Goal: Task Accomplishment & Management: Use online tool/utility

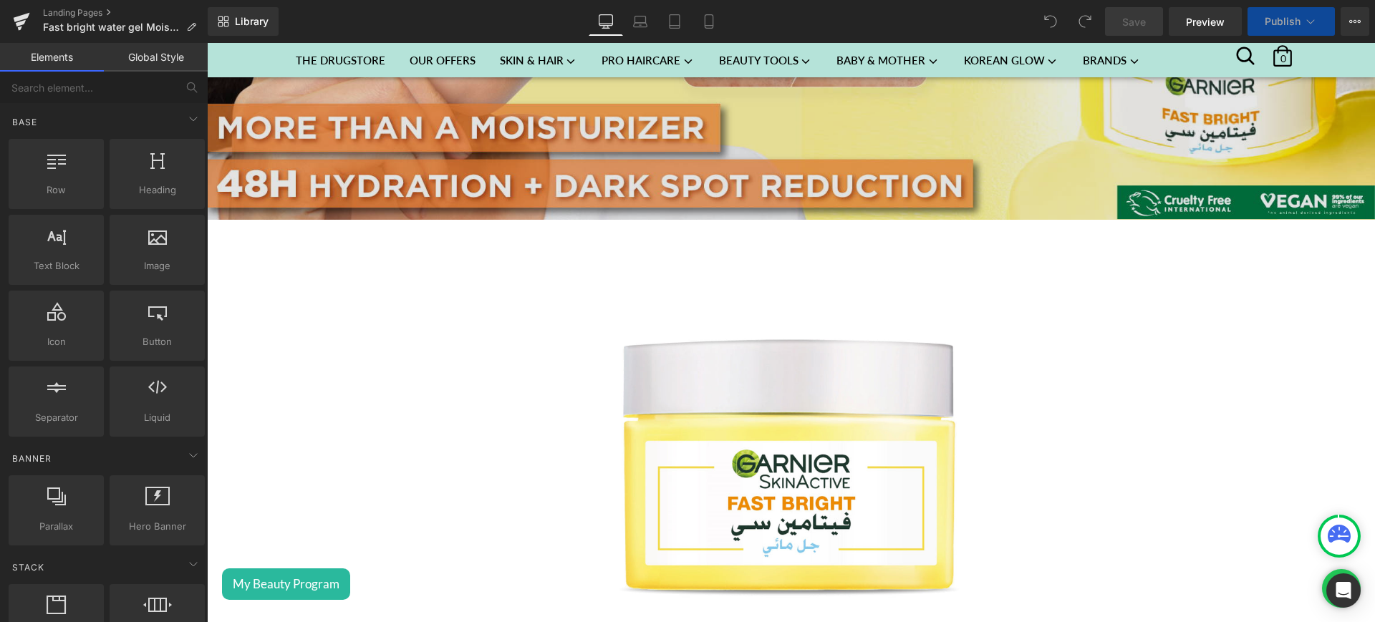
scroll to position [583, 0]
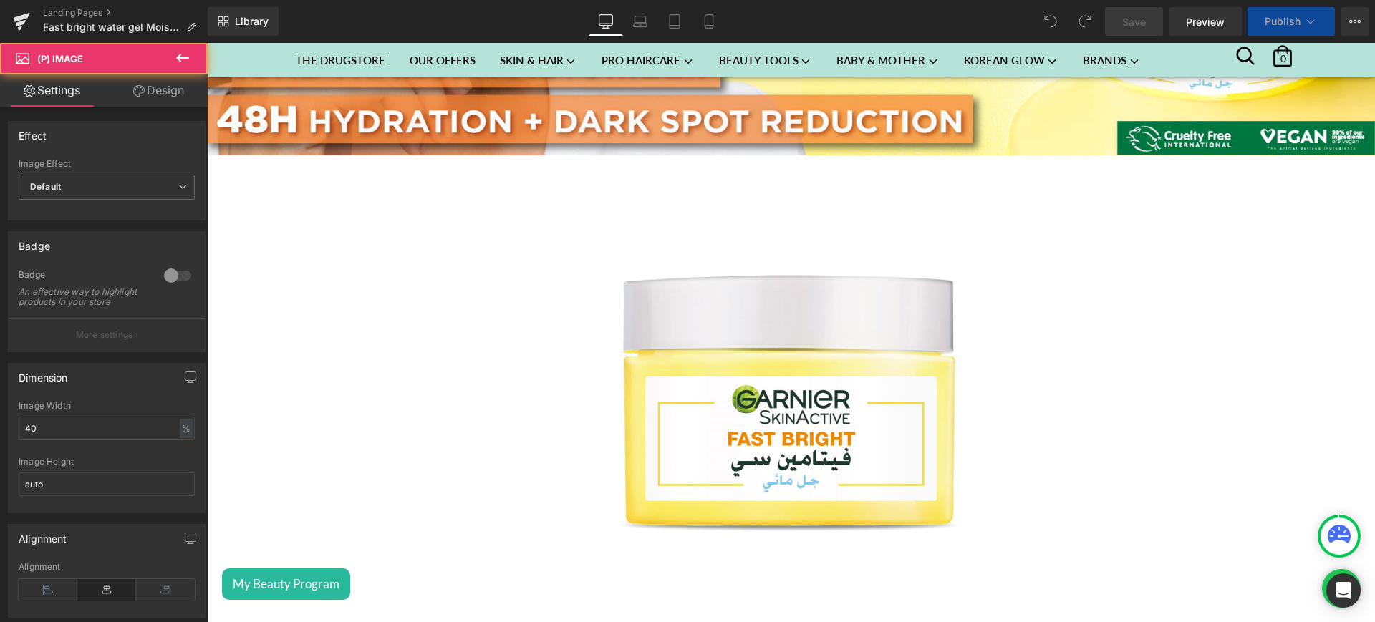
click at [699, 336] on img at bounding box center [790, 407] width 461 height 461
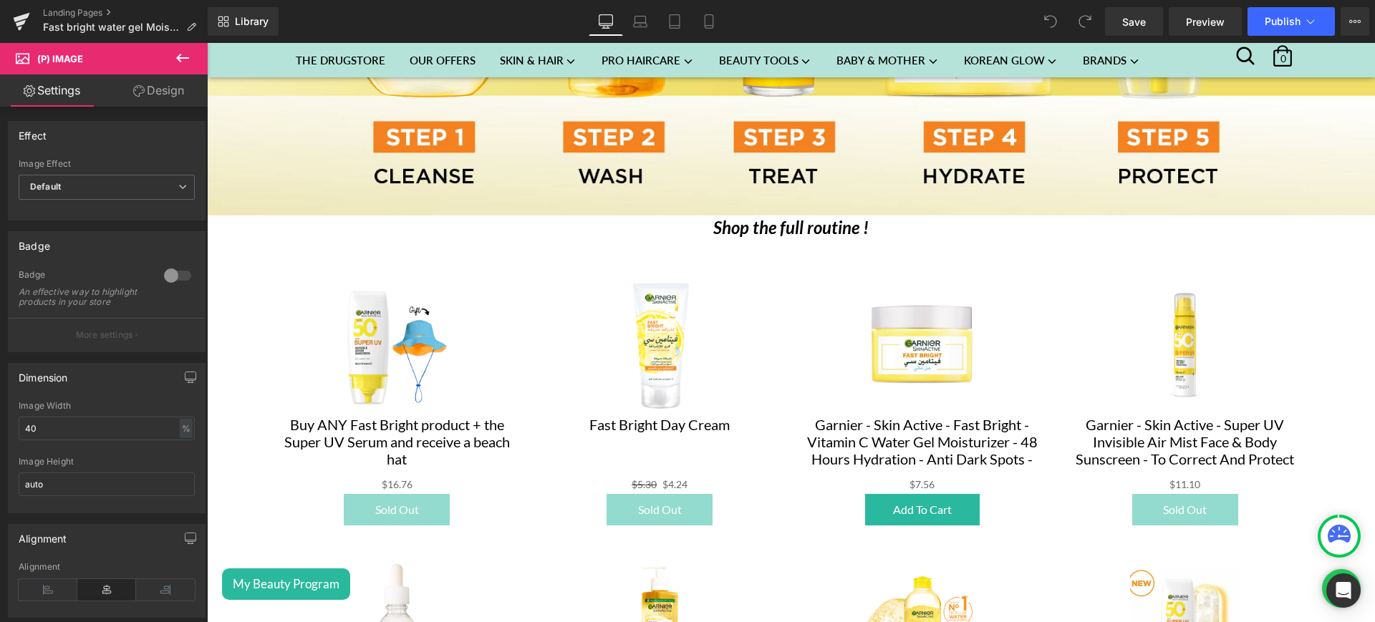
scroll to position [2417, 0]
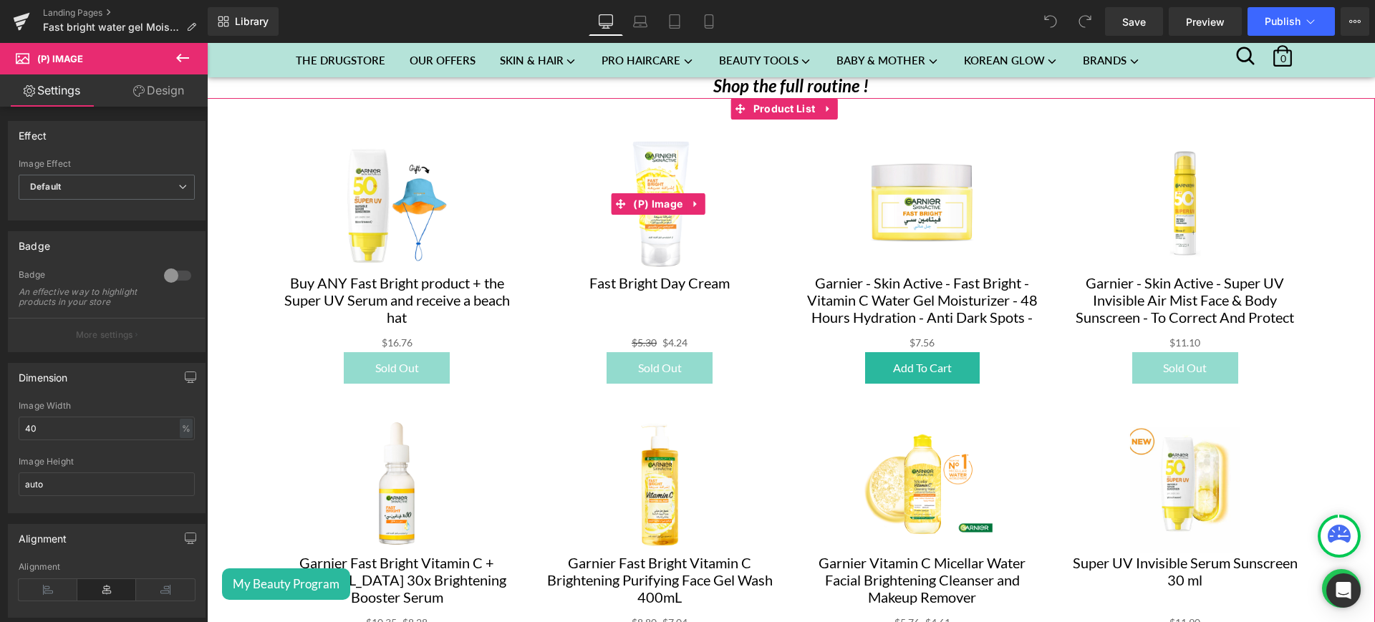
click at [551, 215] on div "Sale Off" at bounding box center [660, 204] width 234 height 140
click at [772, 98] on span "Product List" at bounding box center [784, 108] width 69 height 21
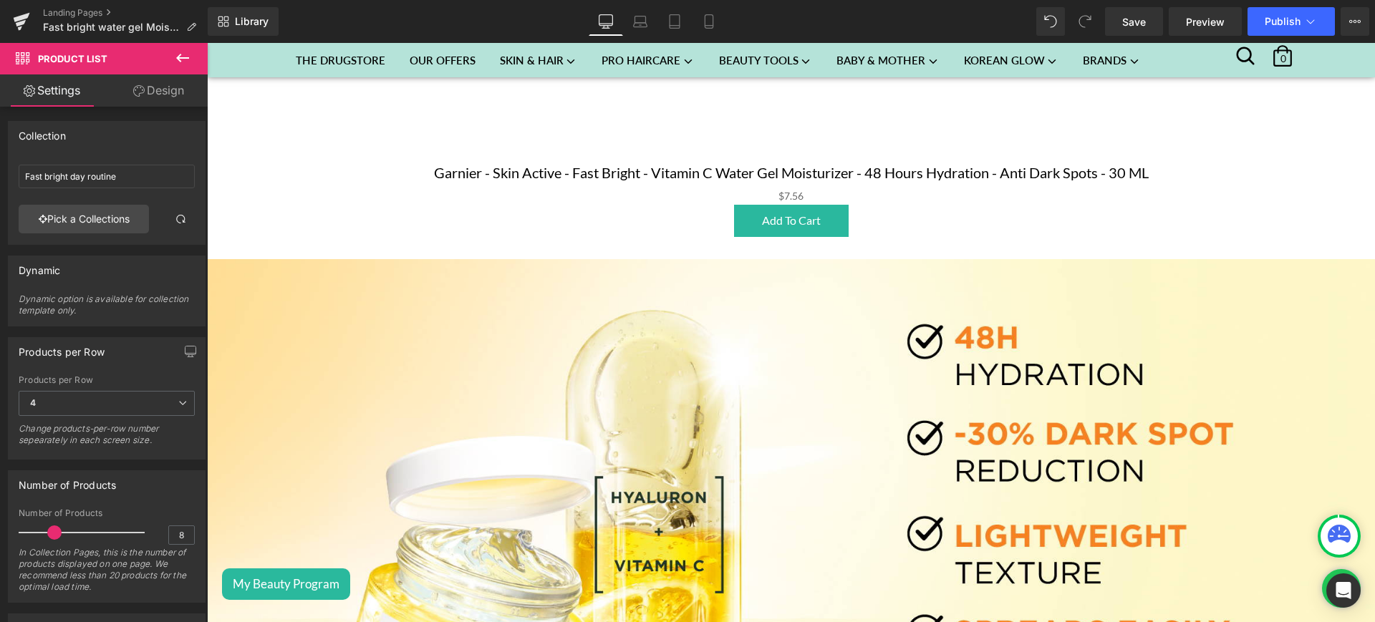
scroll to position [571, 0]
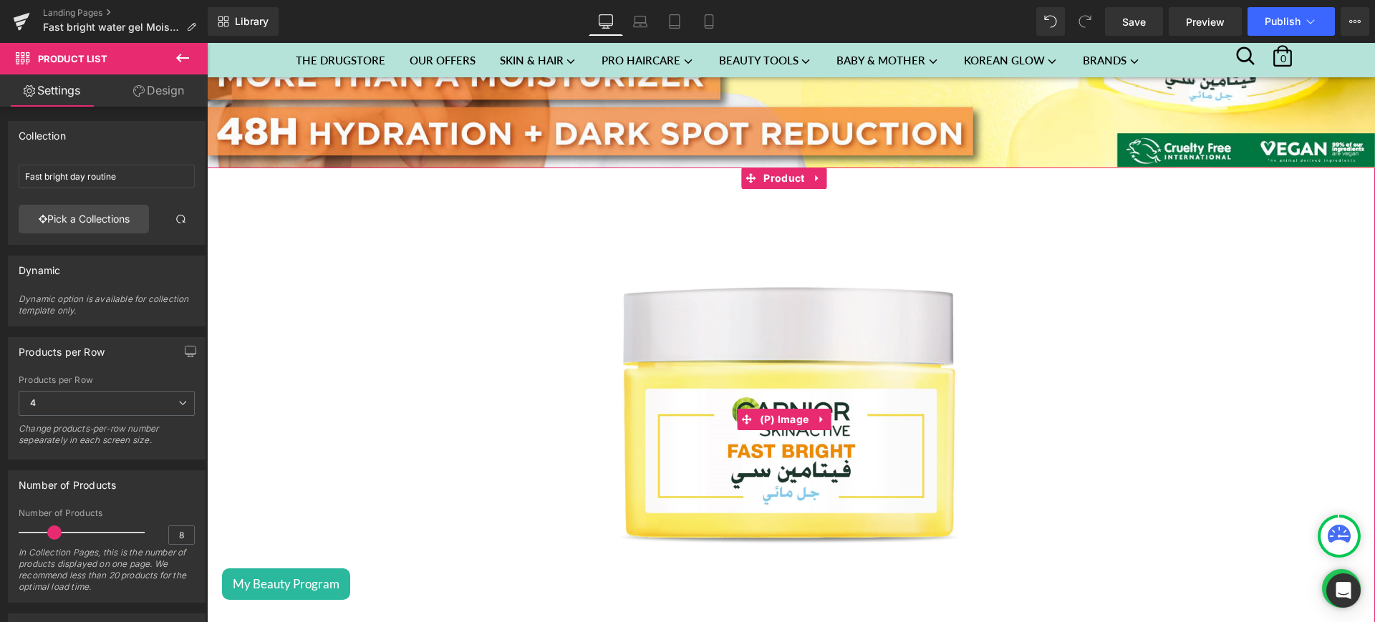
click at [600, 515] on img at bounding box center [790, 419] width 461 height 461
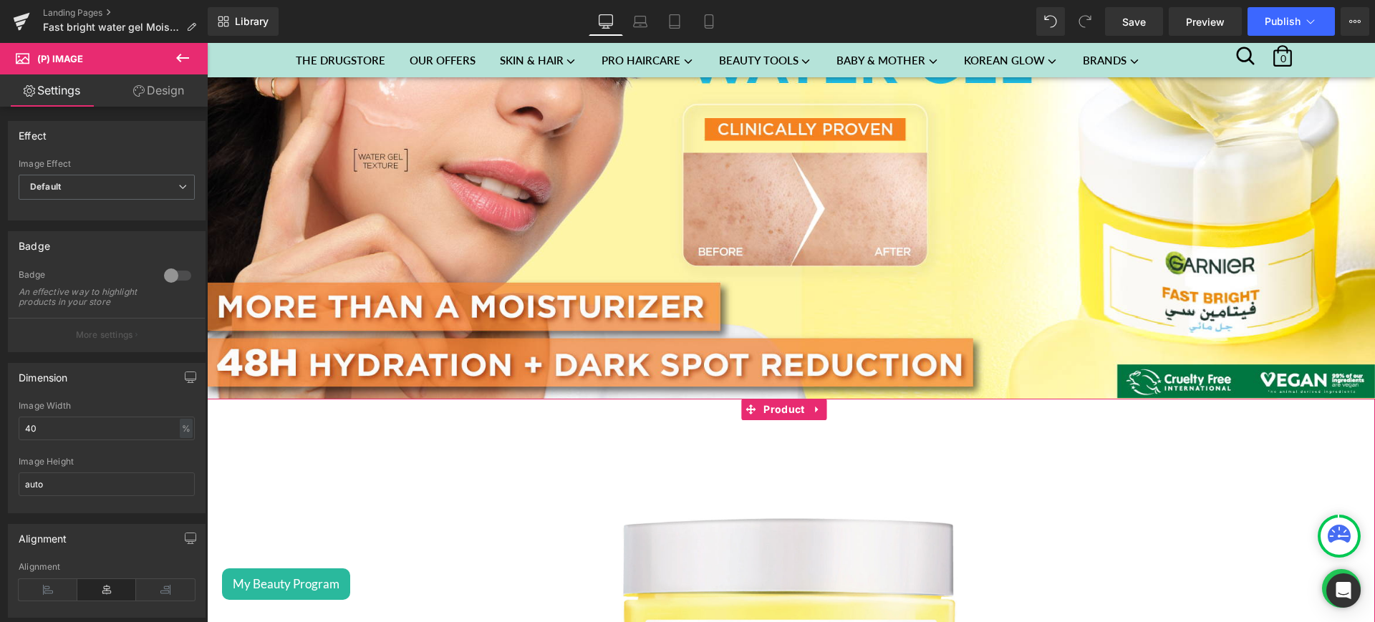
scroll to position [343, 0]
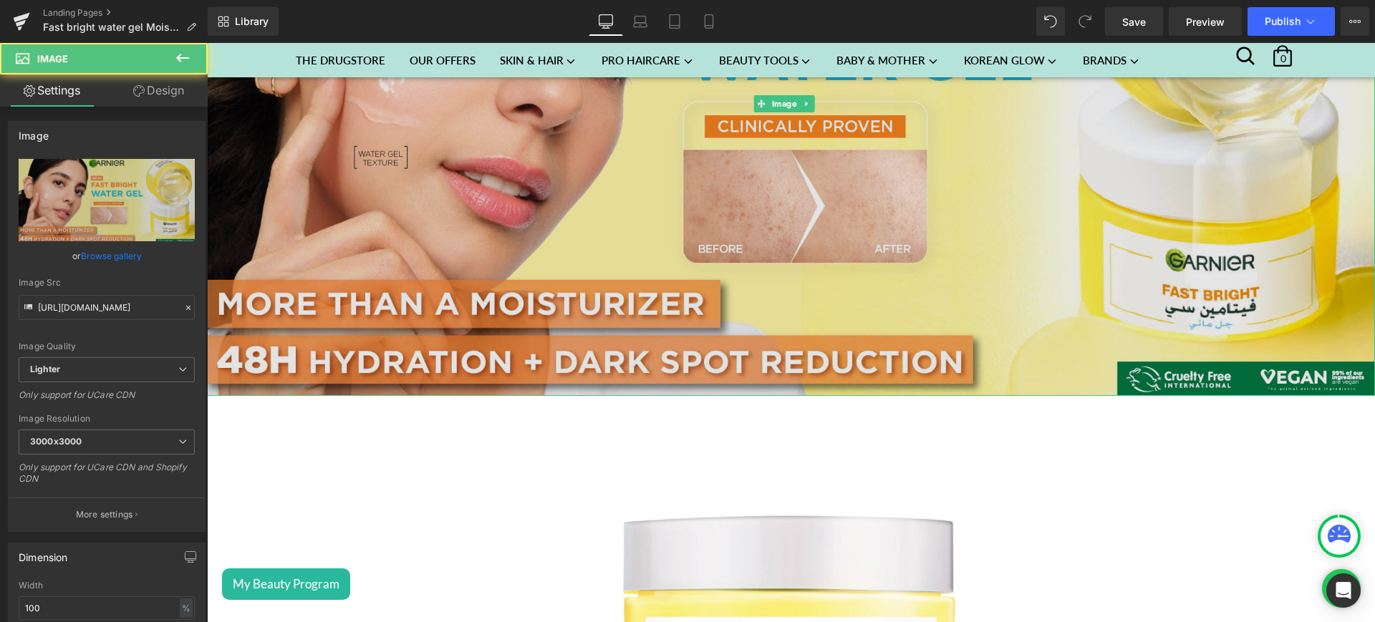
click at [533, 231] on img at bounding box center [791, 104] width 1168 height 584
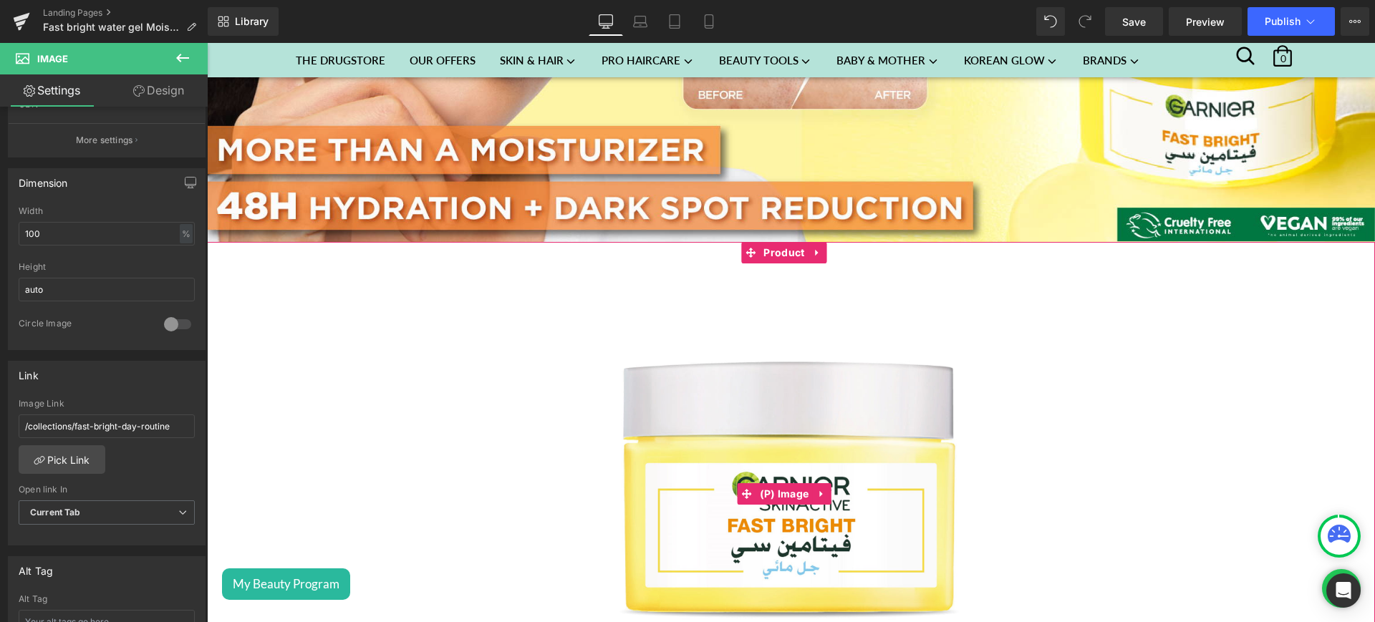
scroll to position [494, 0]
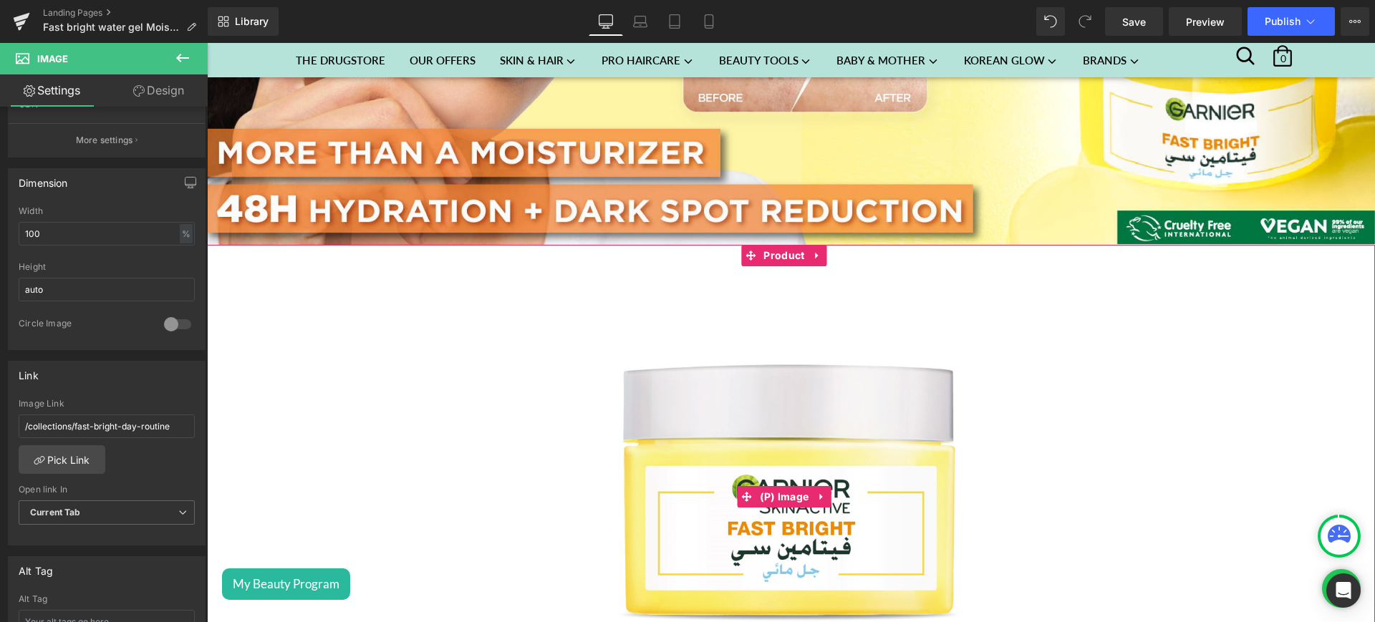
click at [677, 329] on img at bounding box center [790, 496] width 461 height 461
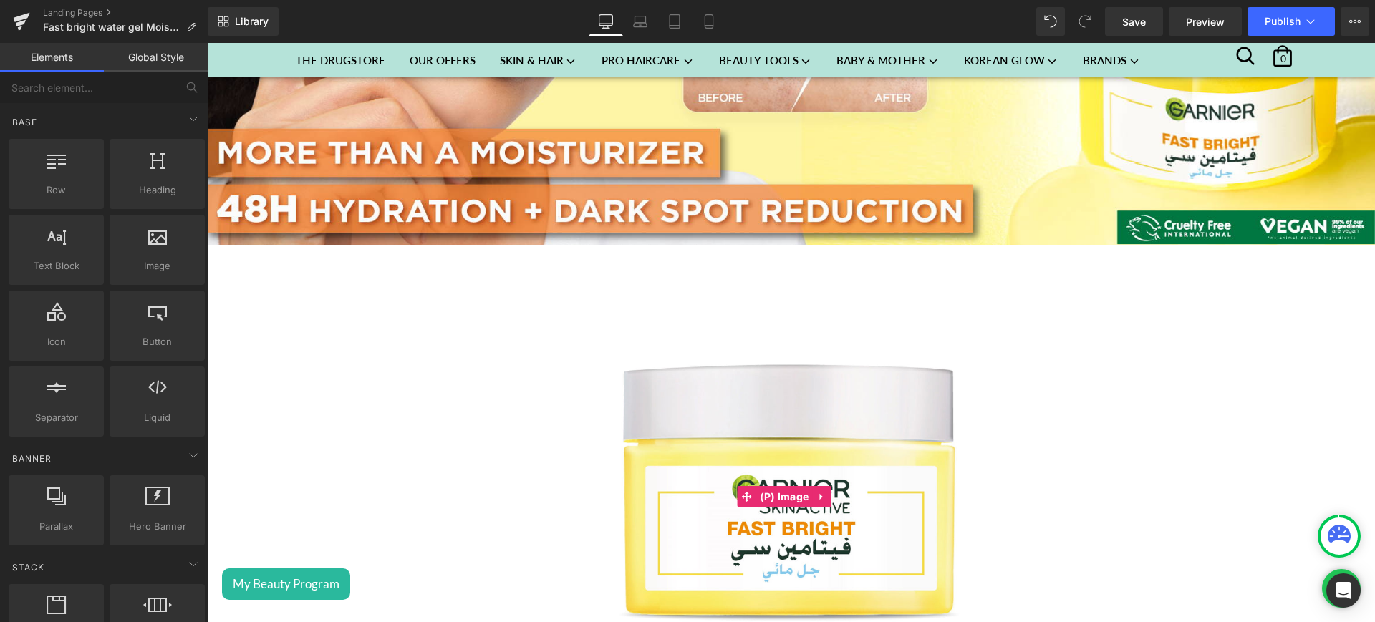
drag, startPoint x: 901, startPoint y: 563, endPoint x: 694, endPoint y: 520, distance: 211.3
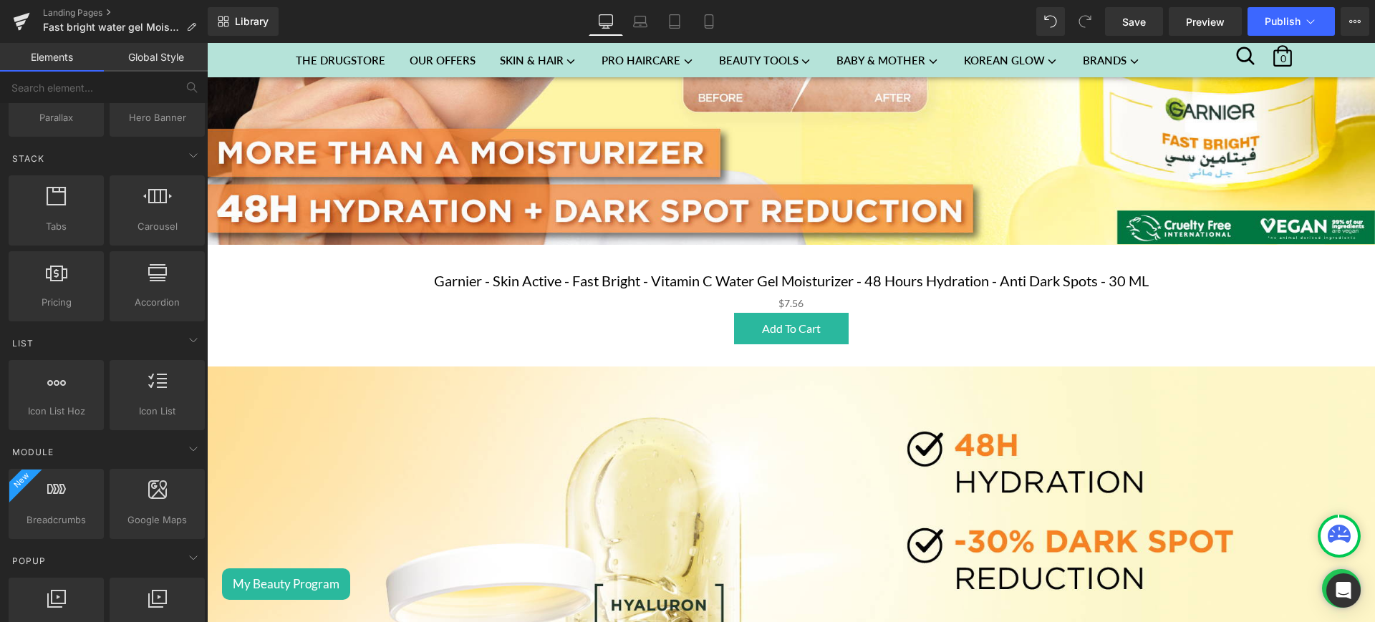
scroll to position [416, 0]
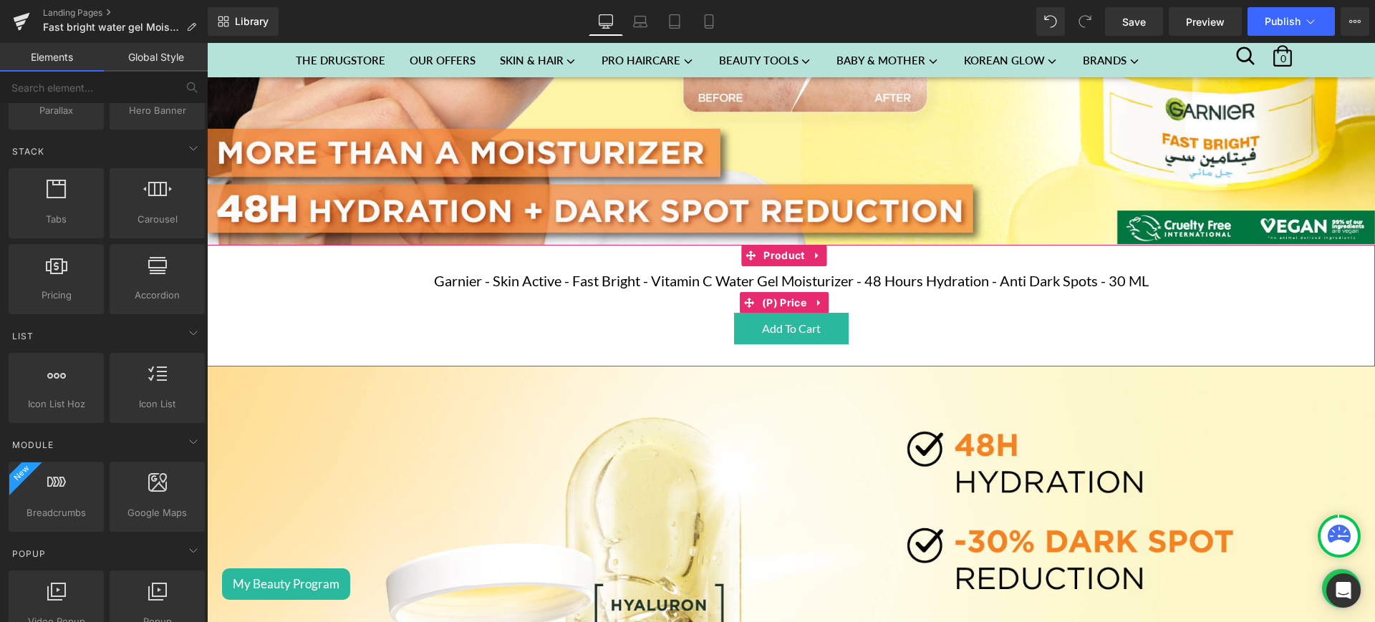
click at [643, 296] on div "$0 $7.56" at bounding box center [790, 303] width 1153 height 19
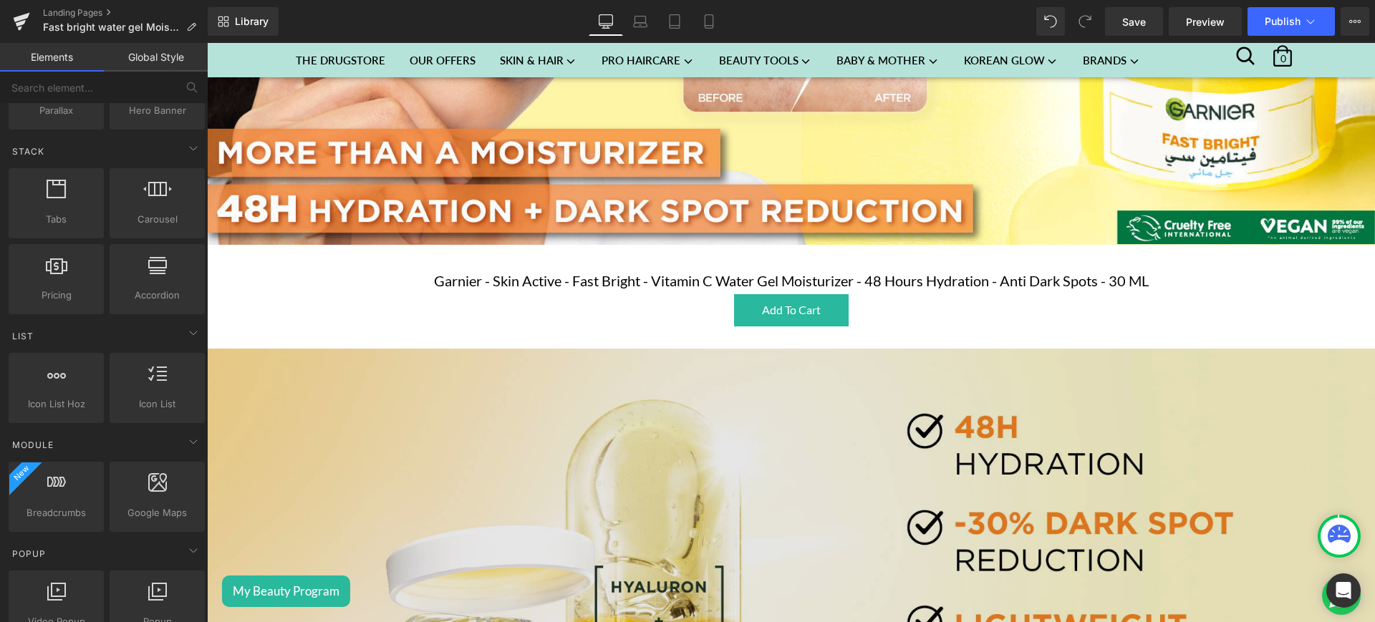
drag, startPoint x: 882, startPoint y: 494, endPoint x: 675, endPoint y: 451, distance: 211.3
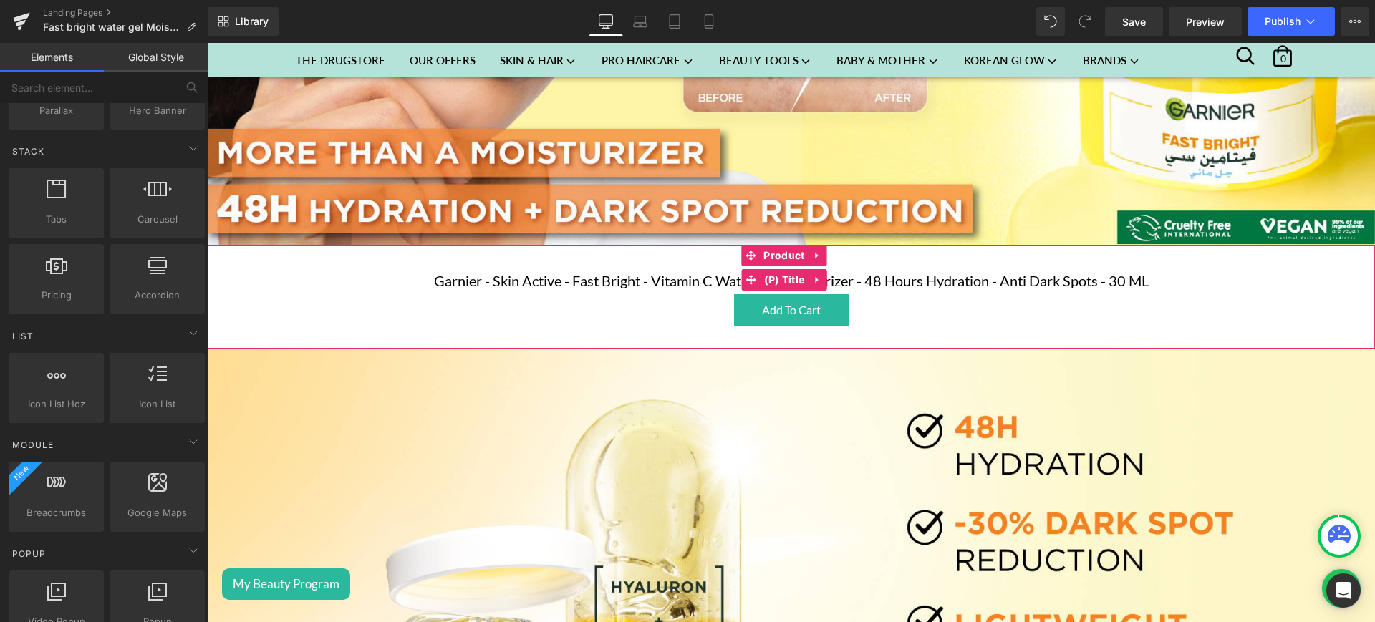
click at [634, 286] on h3 "Garnier - Skin Active - Fast Bright - Vitamin C Water Gel Moisturizer - 48 Hour…" at bounding box center [790, 279] width 1153 height 27
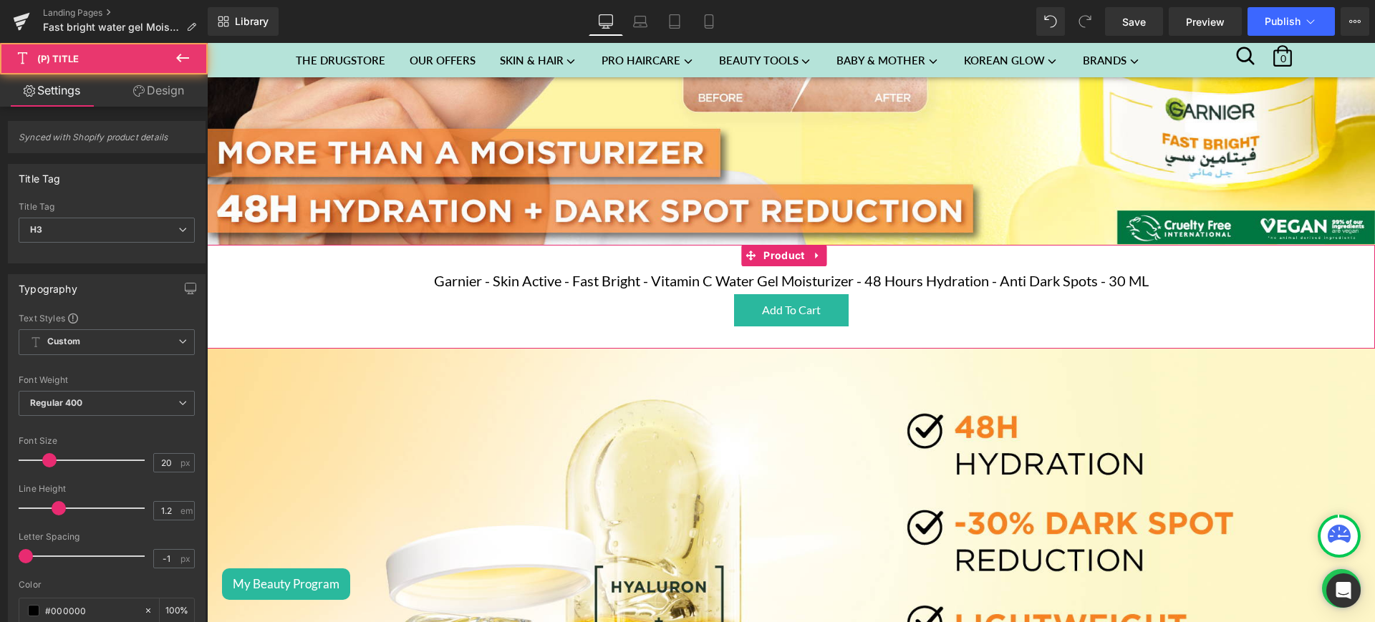
click at [704, 266] on h3 "Garnier - Skin Active - Fast Bright - Vitamin C Water Gel Moisturizer - 48 Hour…" at bounding box center [790, 279] width 1153 height 27
click at [815, 250] on icon at bounding box center [818, 255] width 10 height 11
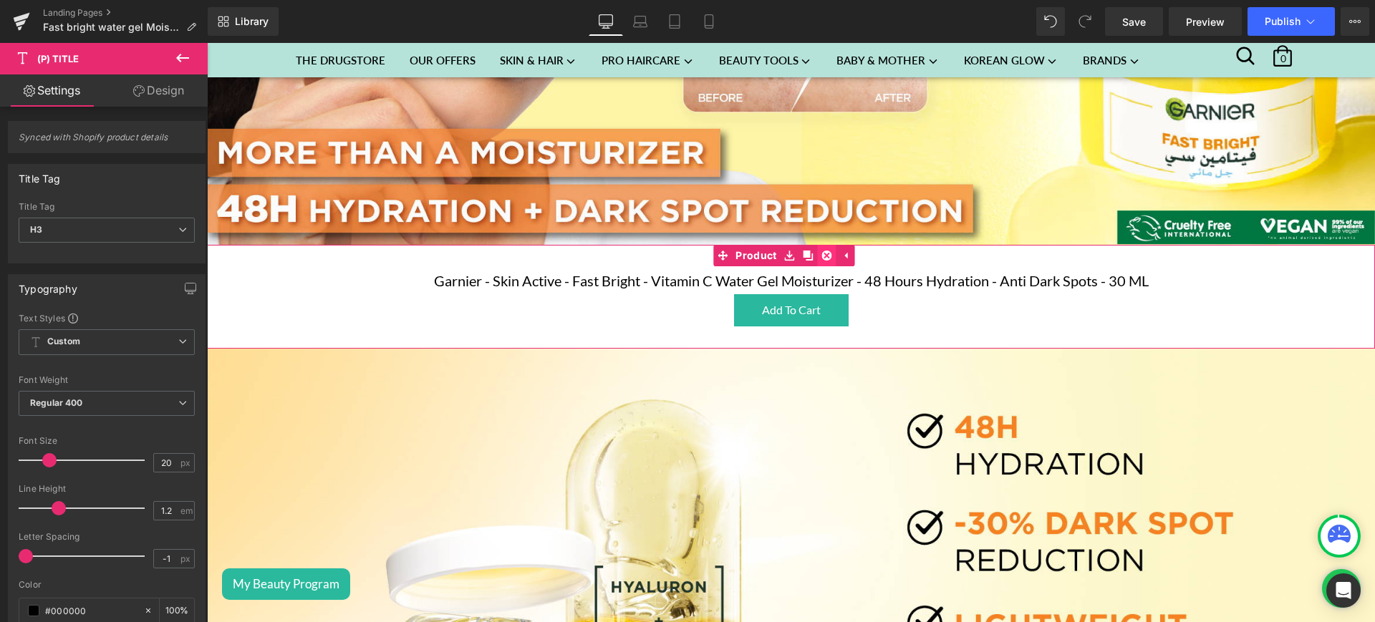
click at [824, 251] on icon at bounding box center [827, 256] width 10 height 10
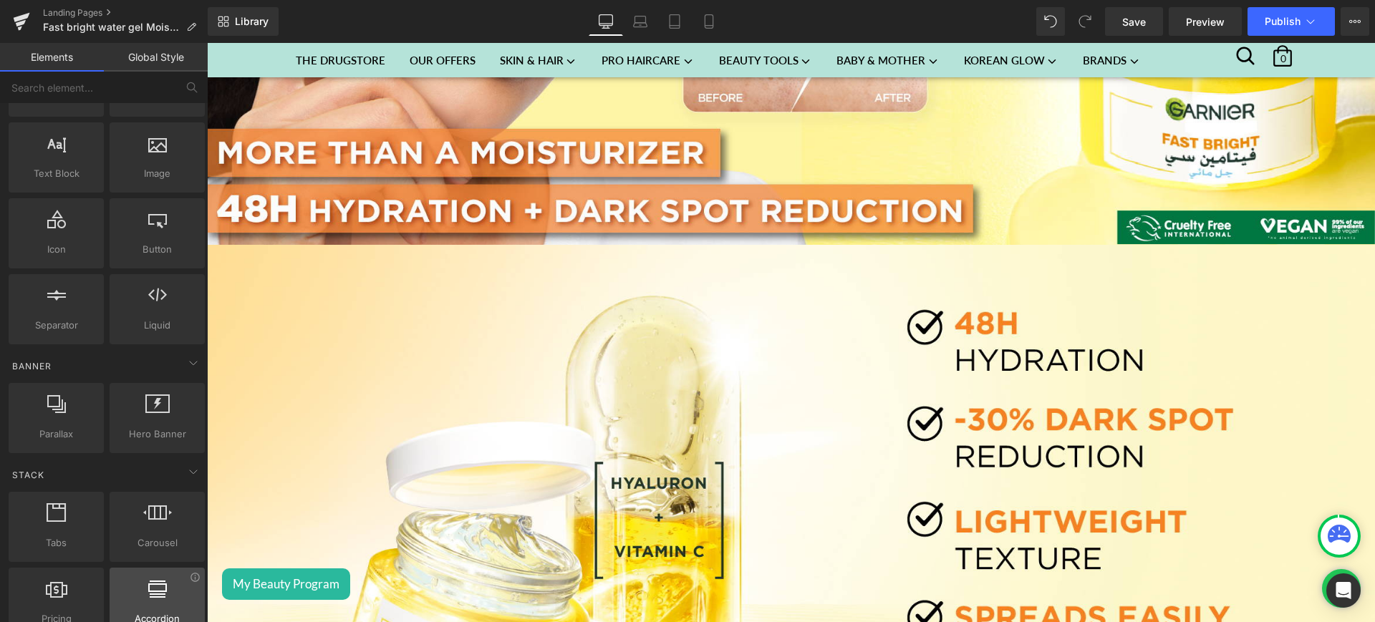
scroll to position [0, 0]
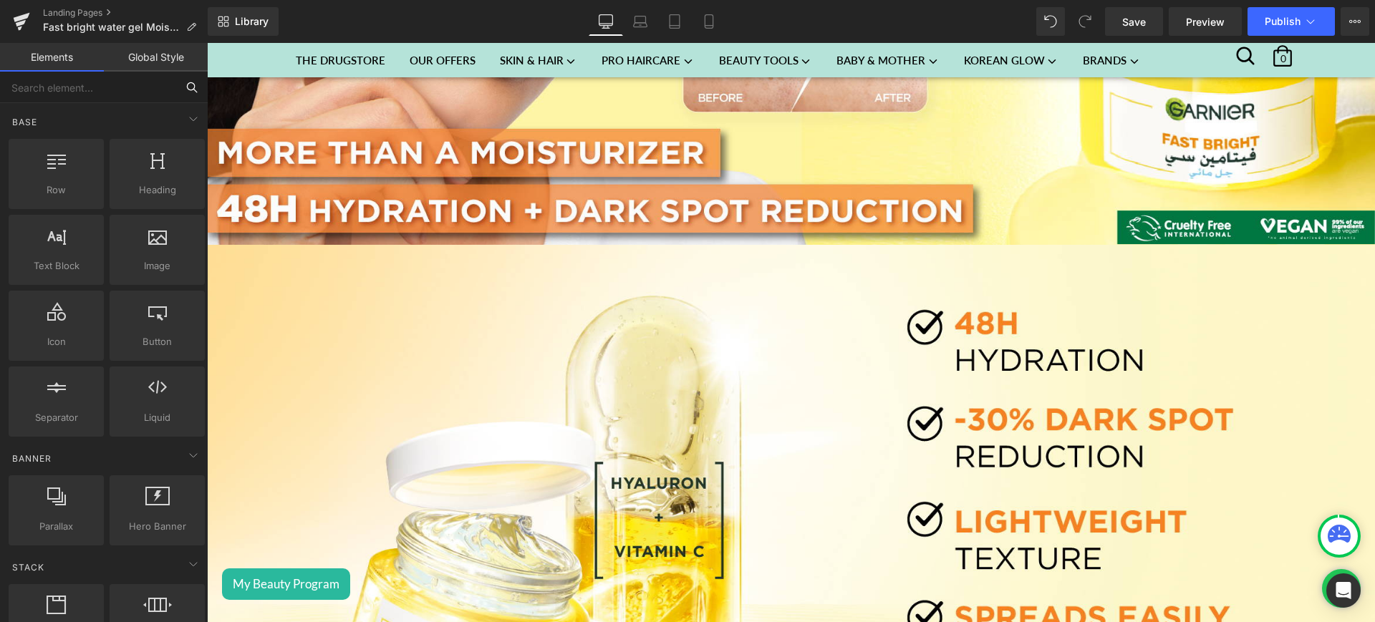
click at [79, 84] on input "text" at bounding box center [88, 88] width 176 height 32
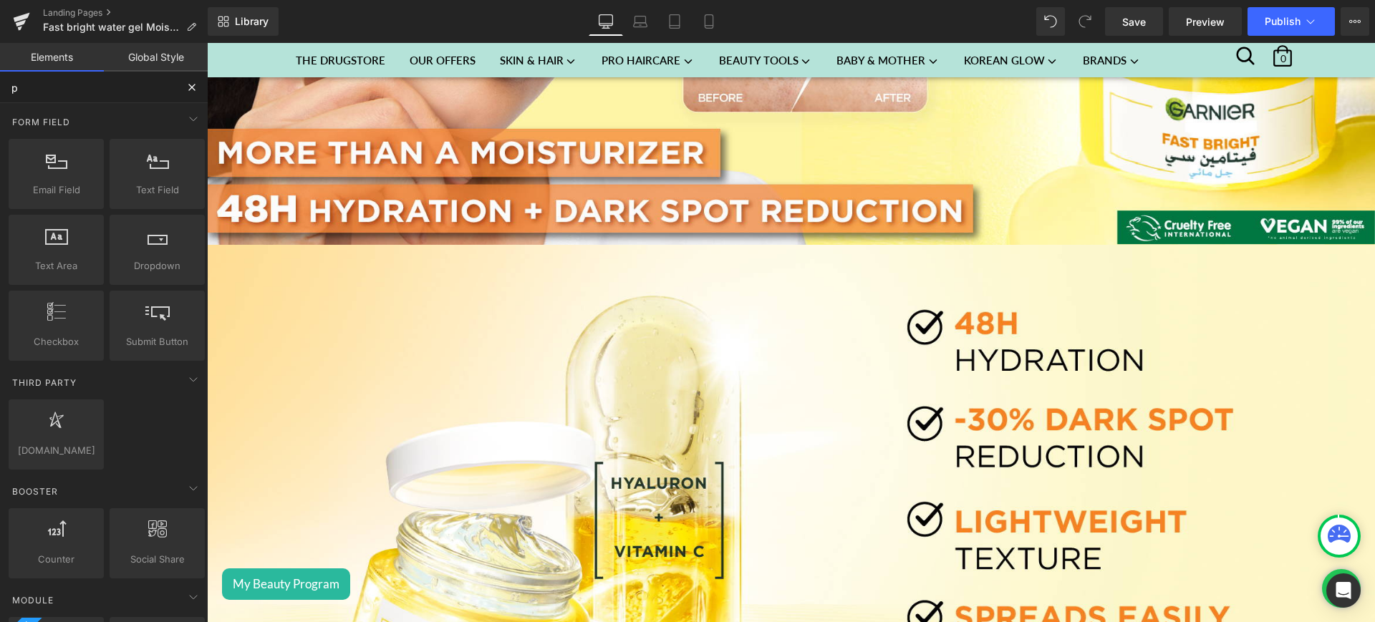
type input "pr"
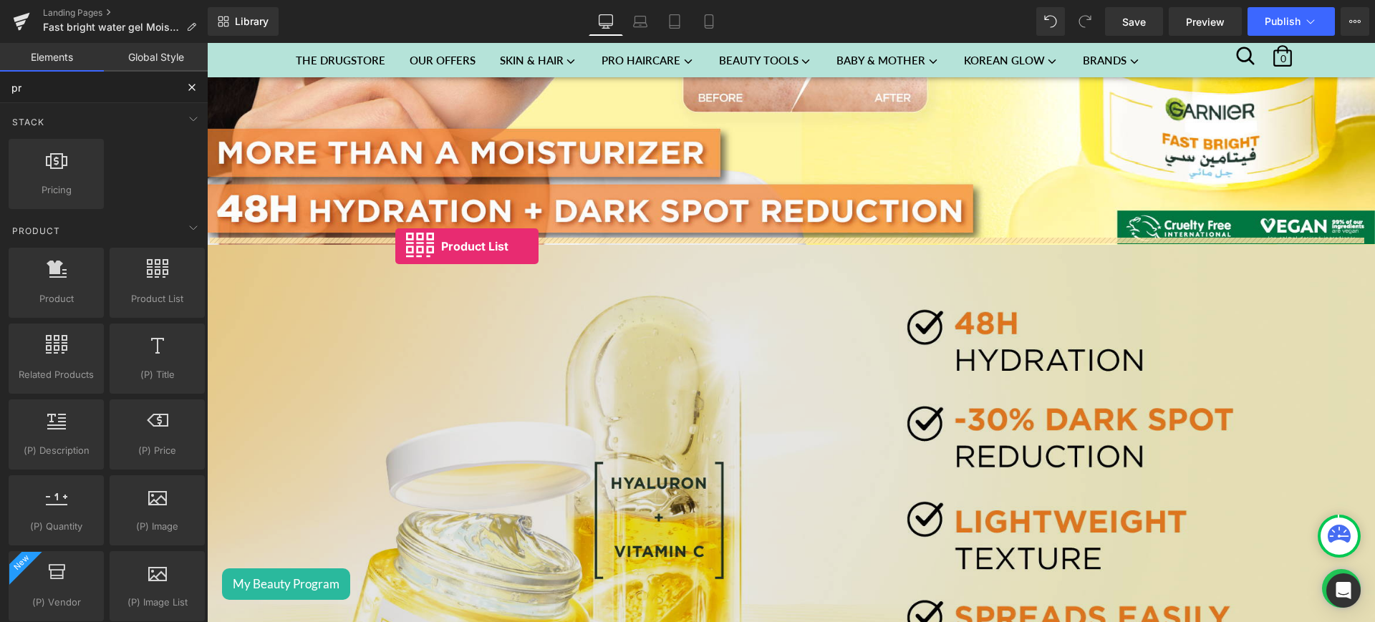
drag, startPoint x: 367, startPoint y: 321, endPoint x: 395, endPoint y: 246, distance: 79.5
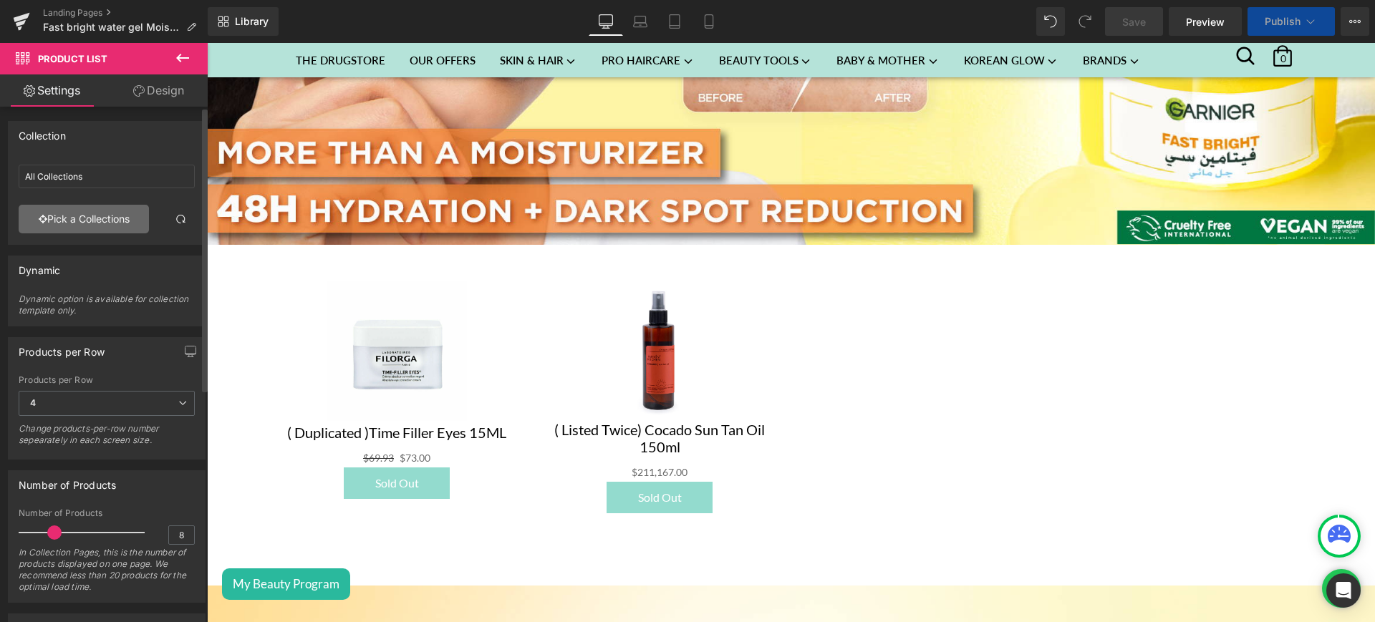
click at [73, 226] on link "Pick a Collections" at bounding box center [84, 219] width 130 height 29
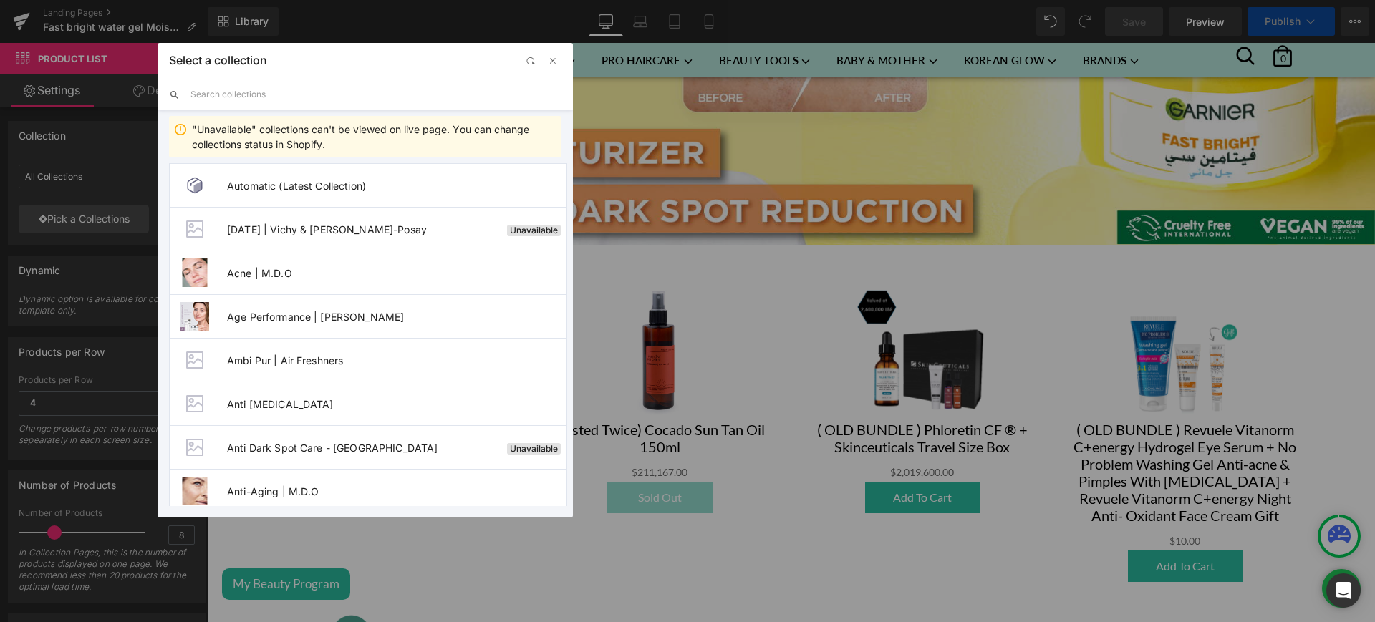
click at [221, 91] on input "text" at bounding box center [375, 95] width 371 height 32
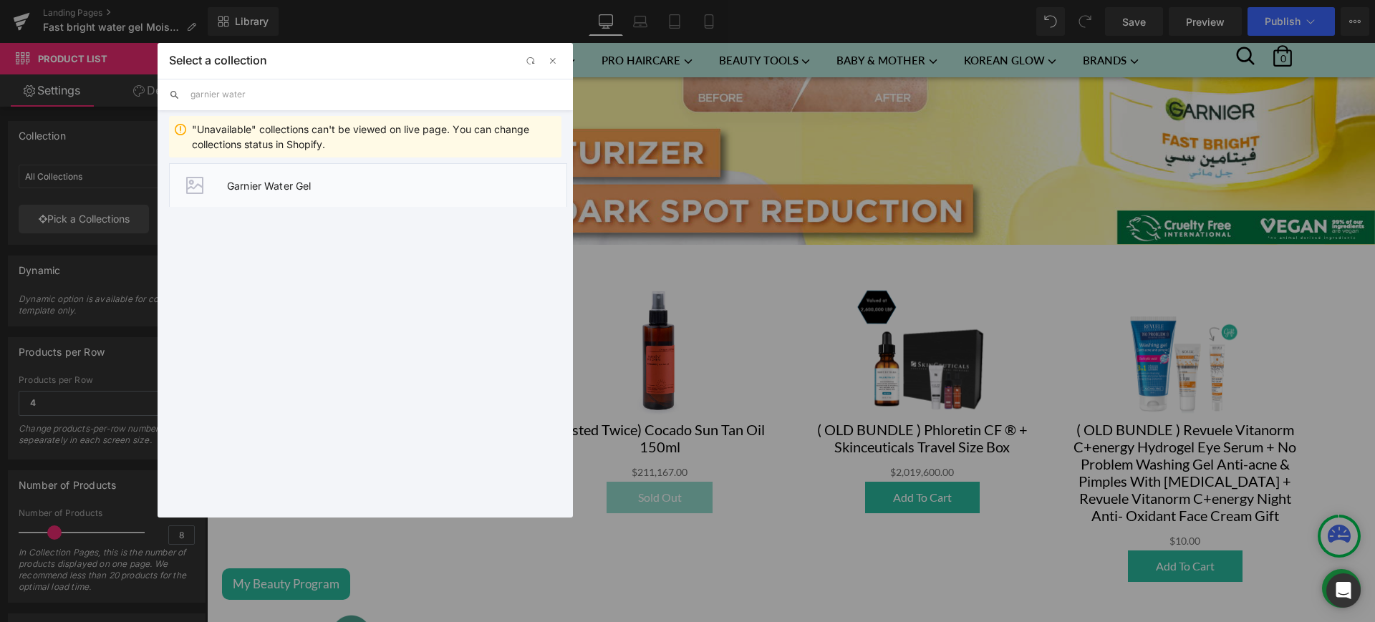
type input "garnier water"
click at [314, 177] on li "Garnier Water Gel" at bounding box center [368, 185] width 398 height 44
type input "Garnier Water Gel"
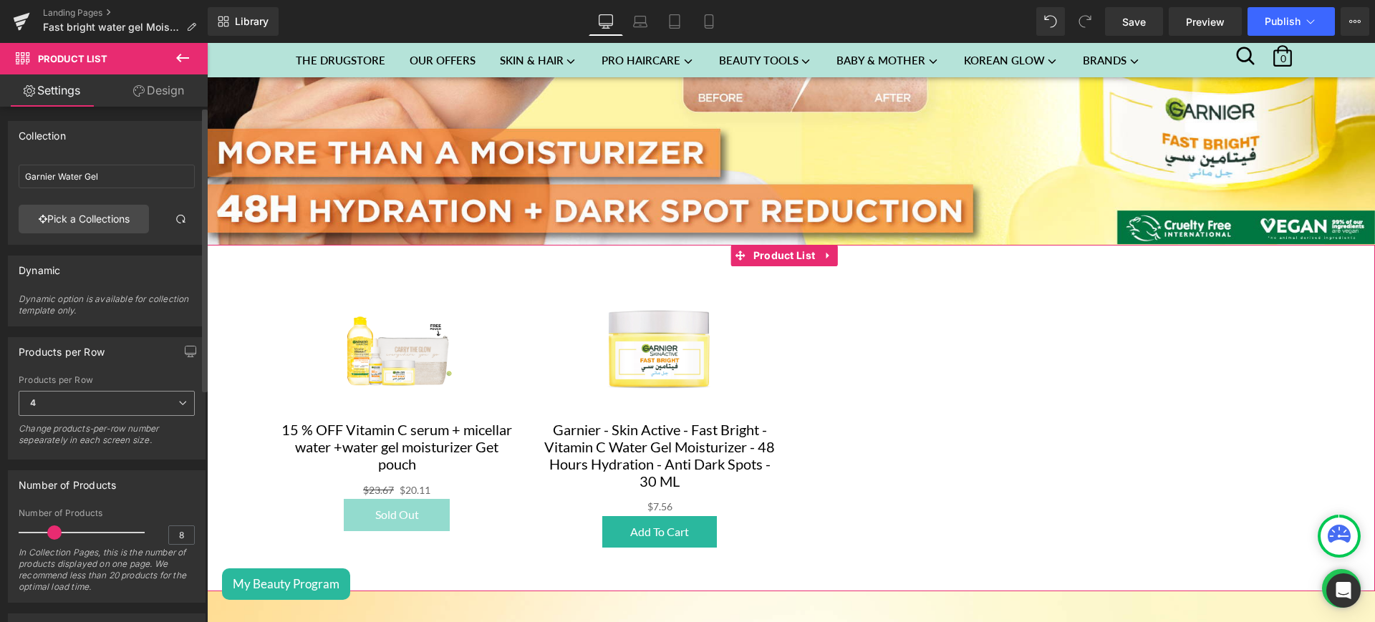
click at [178, 405] on icon at bounding box center [182, 403] width 9 height 9
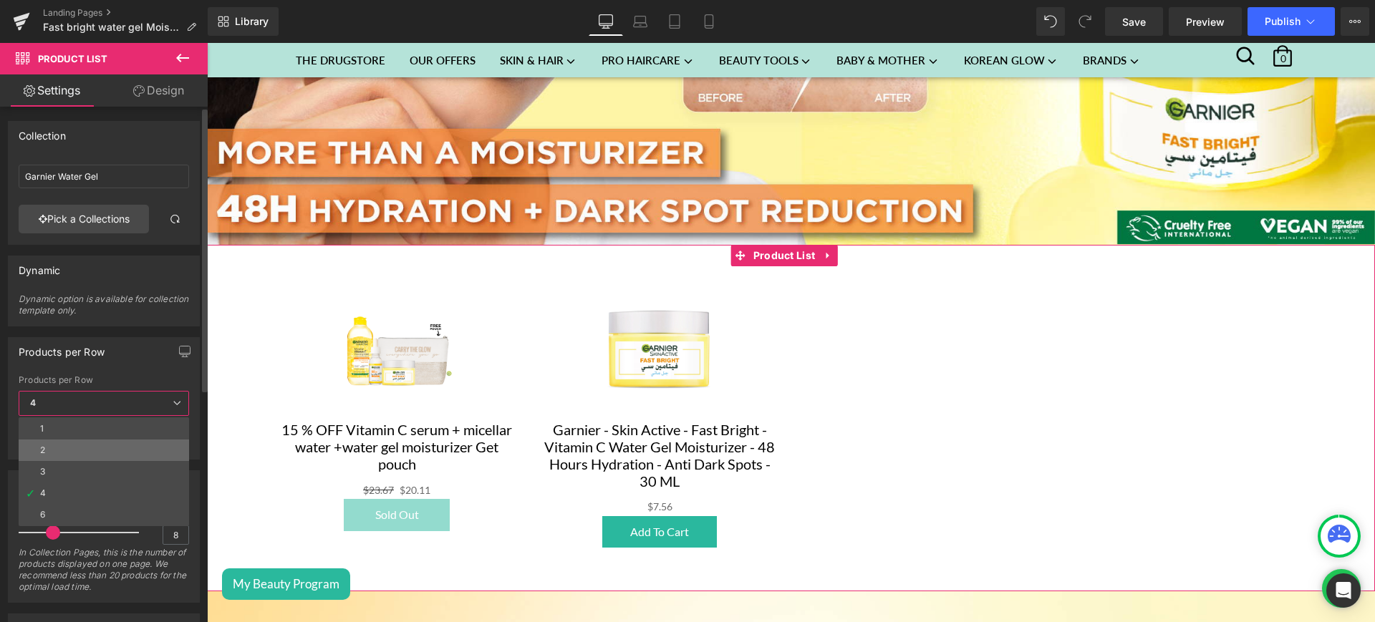
click at [79, 450] on li "2" at bounding box center [104, 450] width 170 height 21
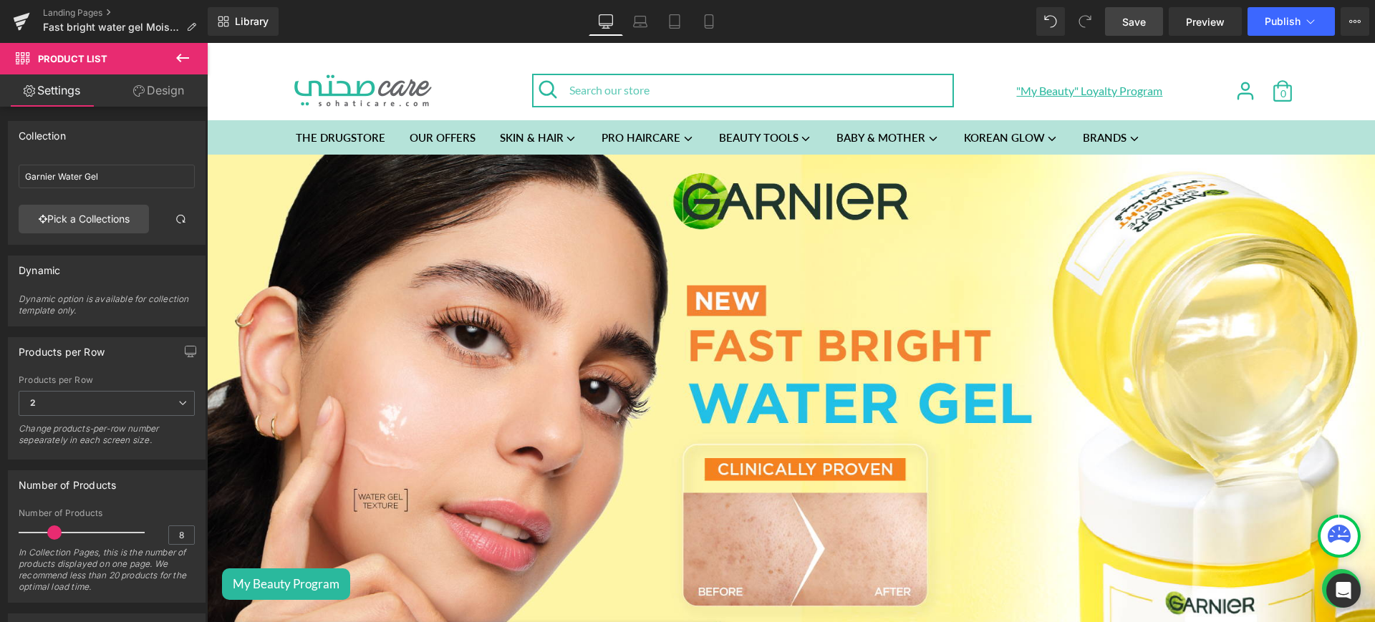
click at [1130, 26] on span "Save" at bounding box center [1134, 21] width 24 height 15
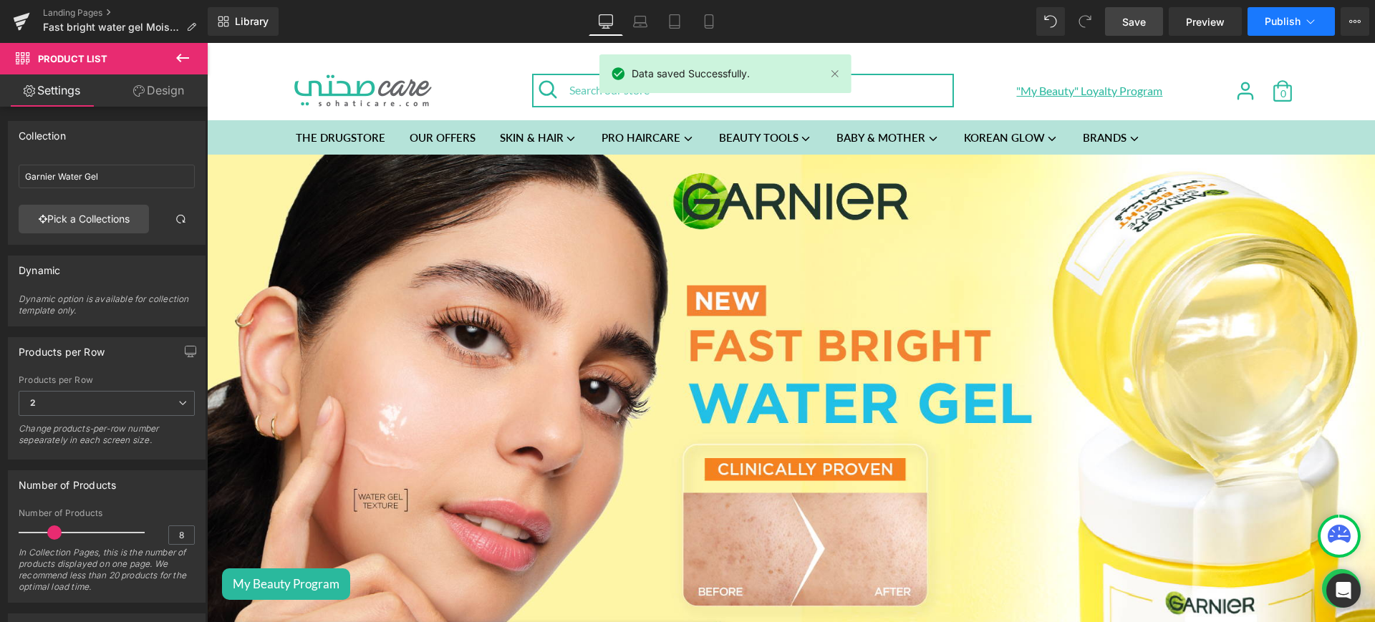
click at [1293, 17] on span "Publish" at bounding box center [1282, 21] width 36 height 11
